Goal: Communication & Community: Ask a question

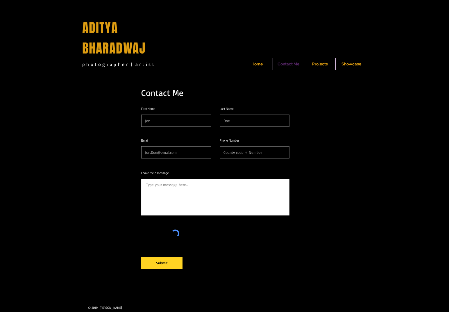
scroll to position [26, 0]
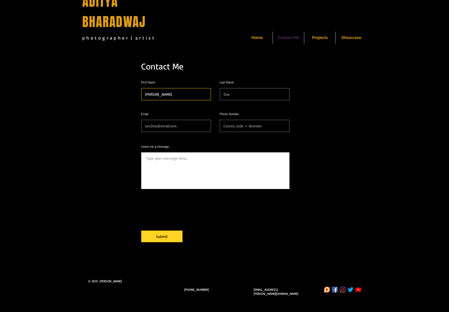
type input "[PERSON_NAME]"
type input "[EMAIL_ADDRESS][DOMAIN_NAME]"
type input "2144576402"
checkbox input "false"
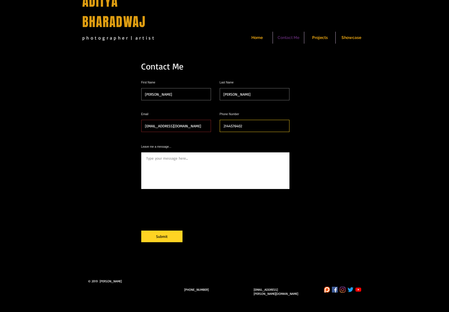
type input "2144576402"
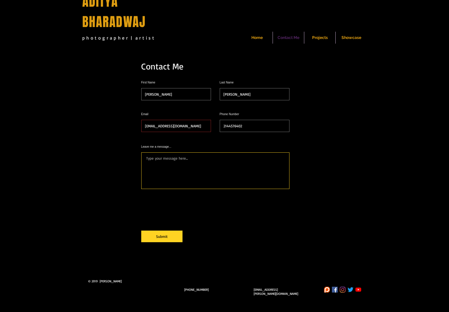
click at [215, 173] on textarea "Leave me a message..." at bounding box center [215, 170] width 148 height 37
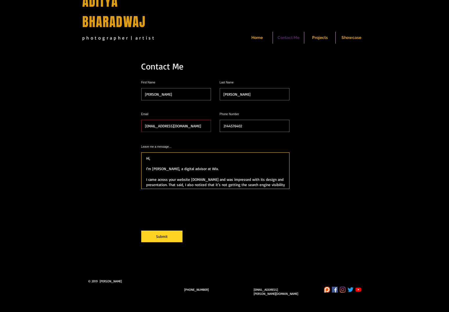
scroll to position [99, 0]
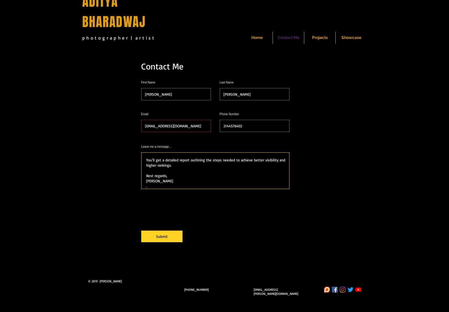
type textarea "Hi, I’m [PERSON_NAME], a digital advisor at Wix. I came across your website [DO…"
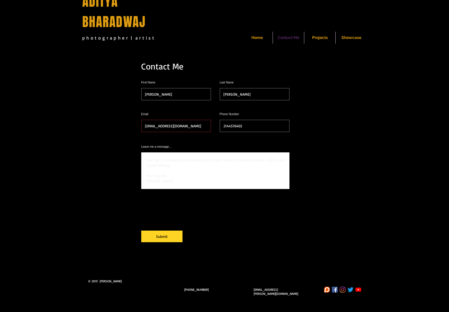
click at [162, 239] on span "Submit" at bounding box center [162, 236] width 12 height 5
